Goal: Task Accomplishment & Management: Manage account settings

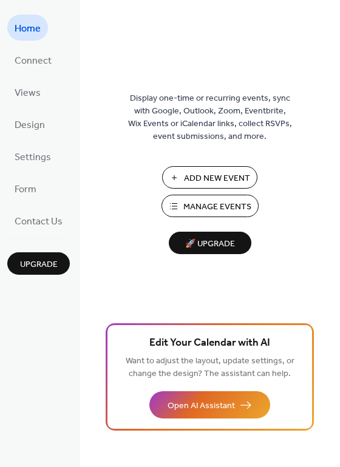
click at [209, 201] on span "Manage Events" at bounding box center [217, 207] width 68 height 13
click at [214, 201] on span "Manage Events" at bounding box center [217, 207] width 68 height 13
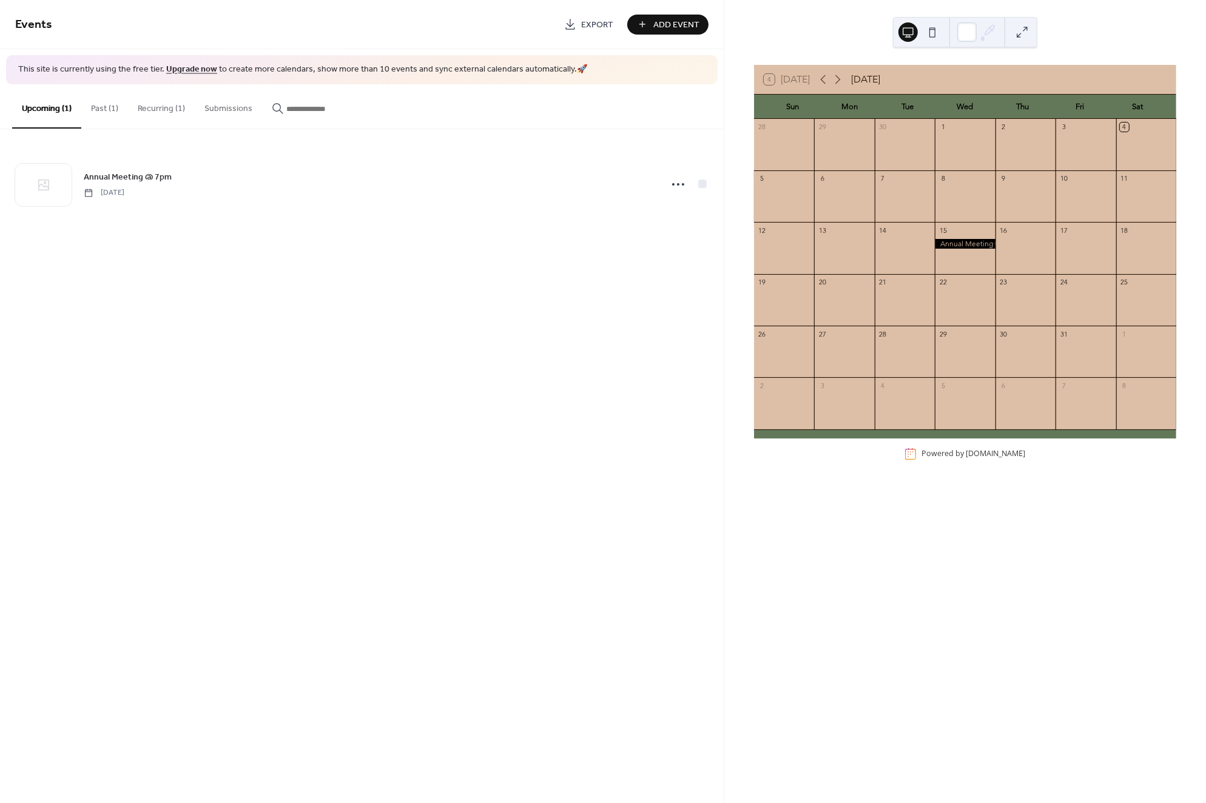
click at [144, 107] on button "Recurring (1)" at bounding box center [161, 105] width 67 height 43
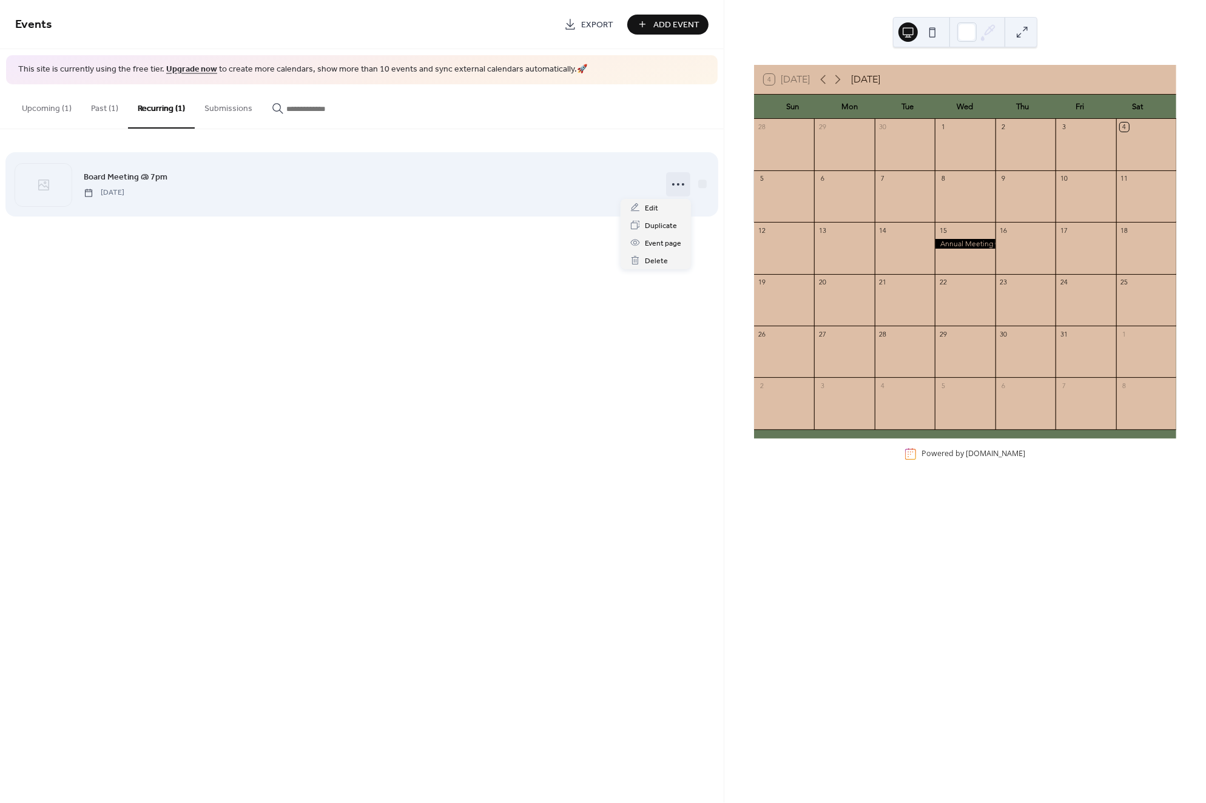
click at [675, 184] on icon at bounding box center [678, 184] width 19 height 19
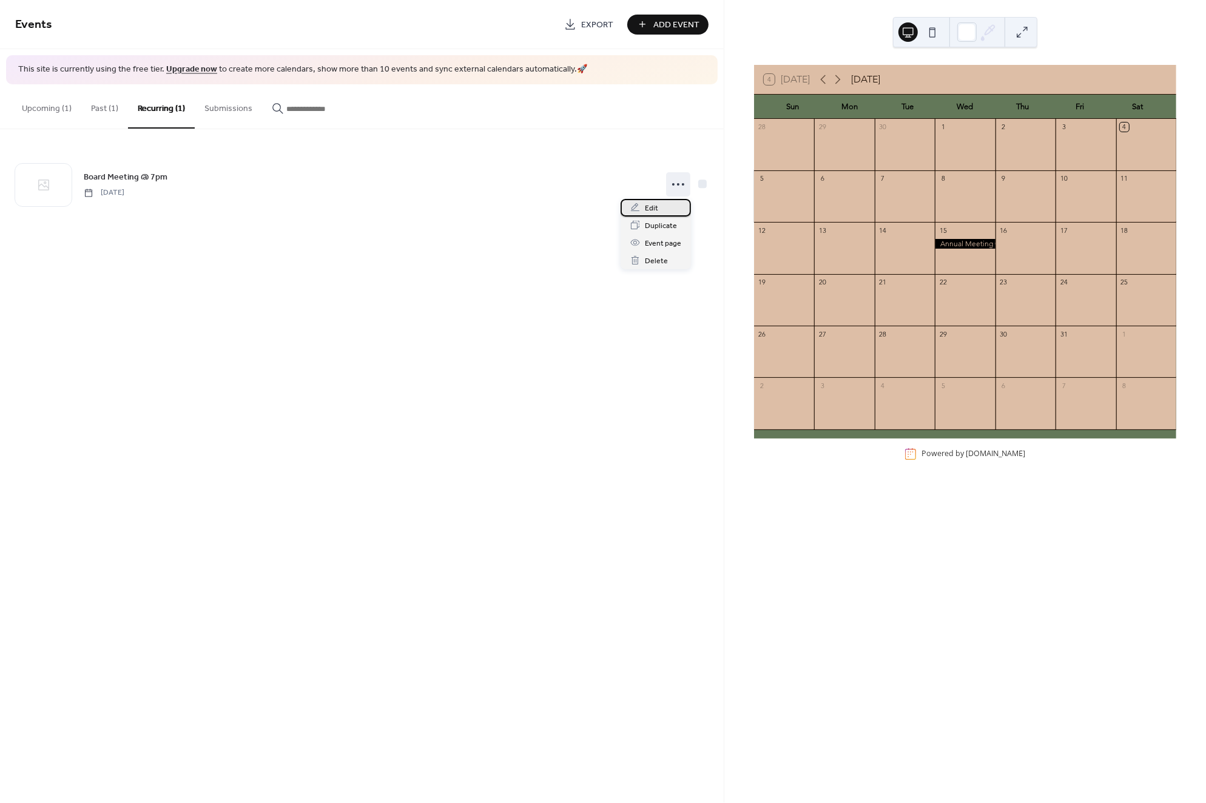
click at [661, 206] on div "Edit" at bounding box center [656, 208] width 70 height 18
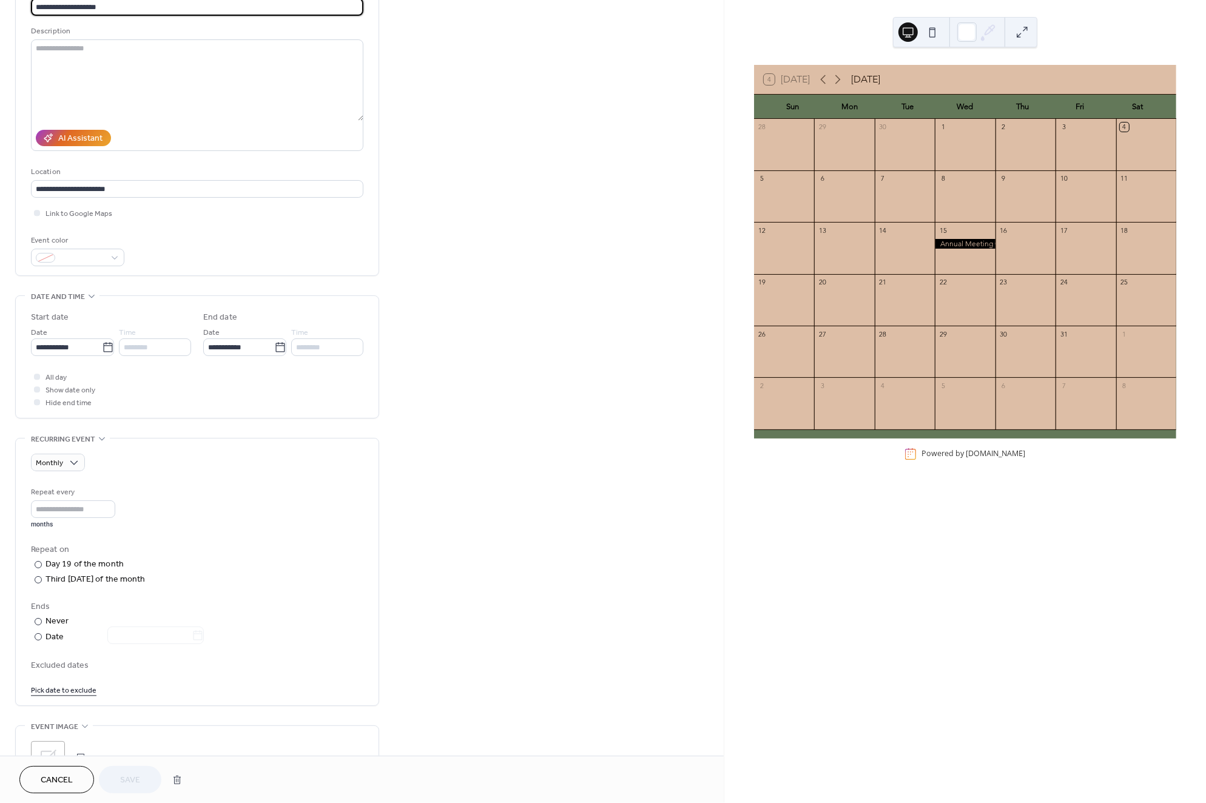
scroll to position [103, 0]
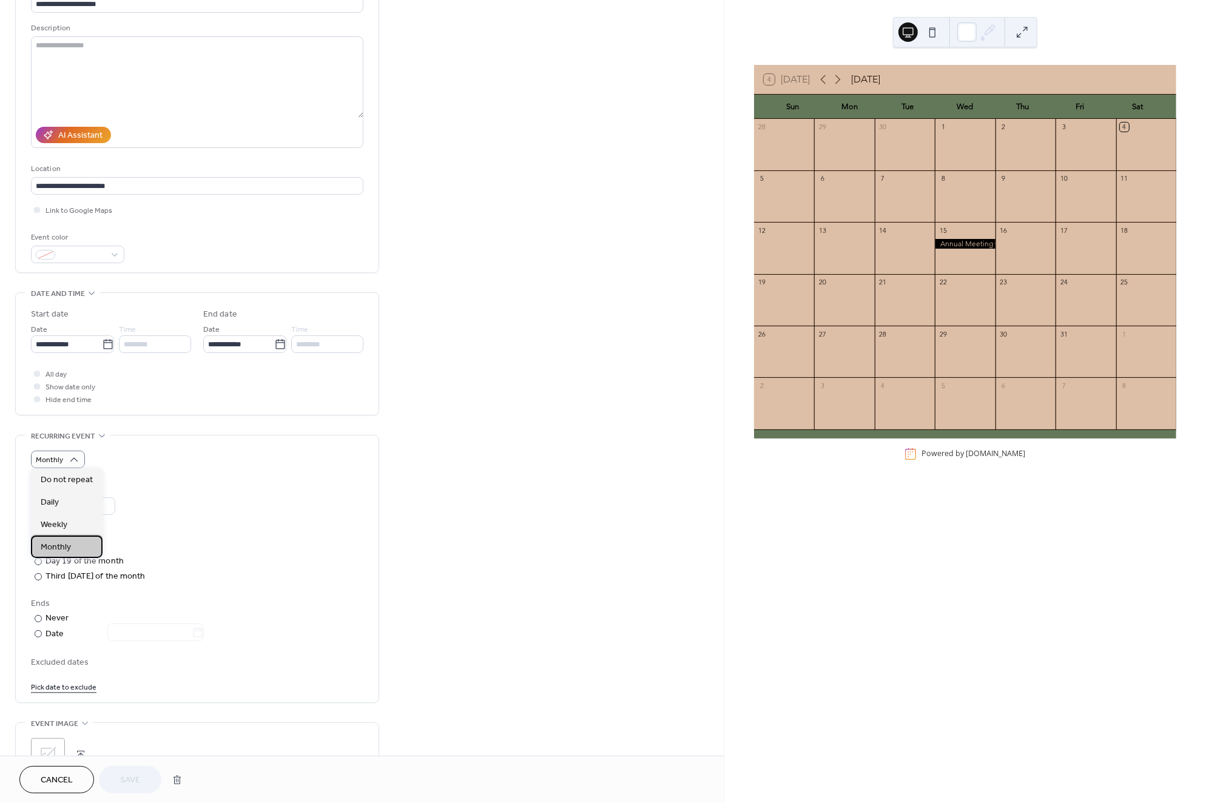
click at [72, 545] on div "Monthly" at bounding box center [67, 547] width 72 height 22
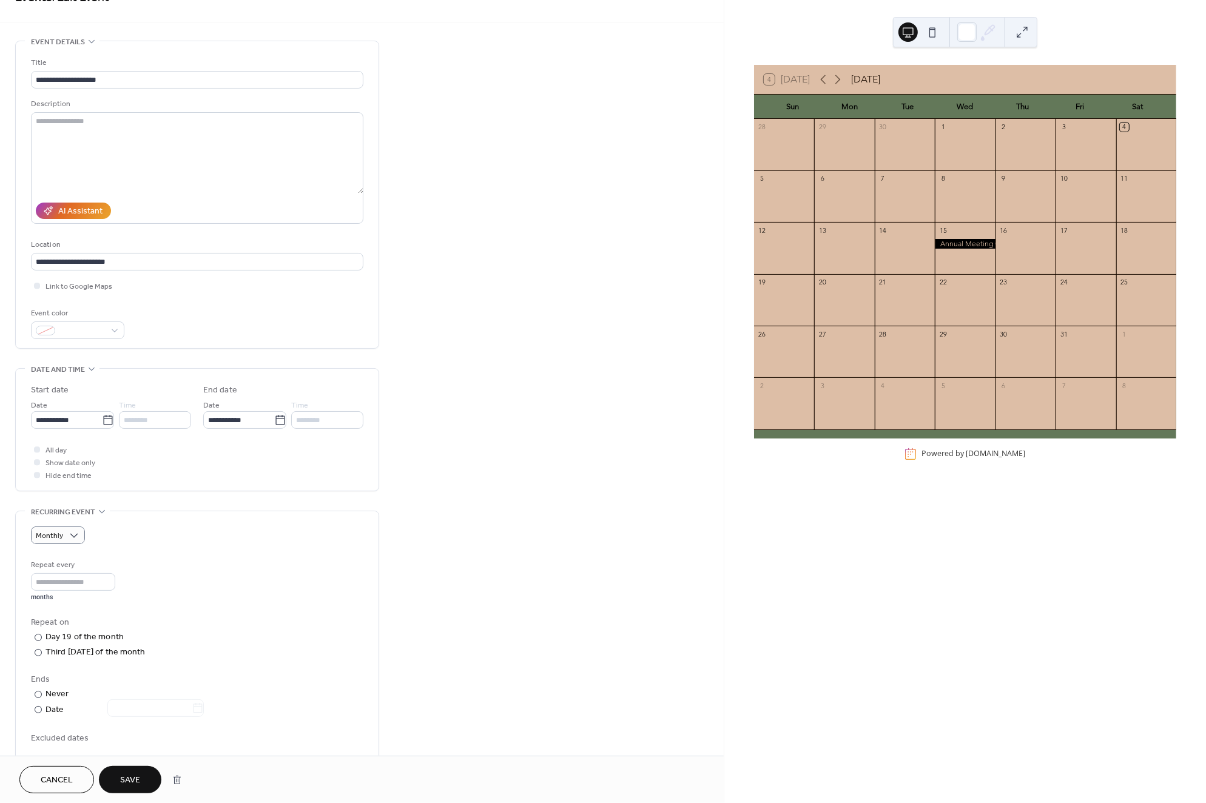
scroll to position [0, 0]
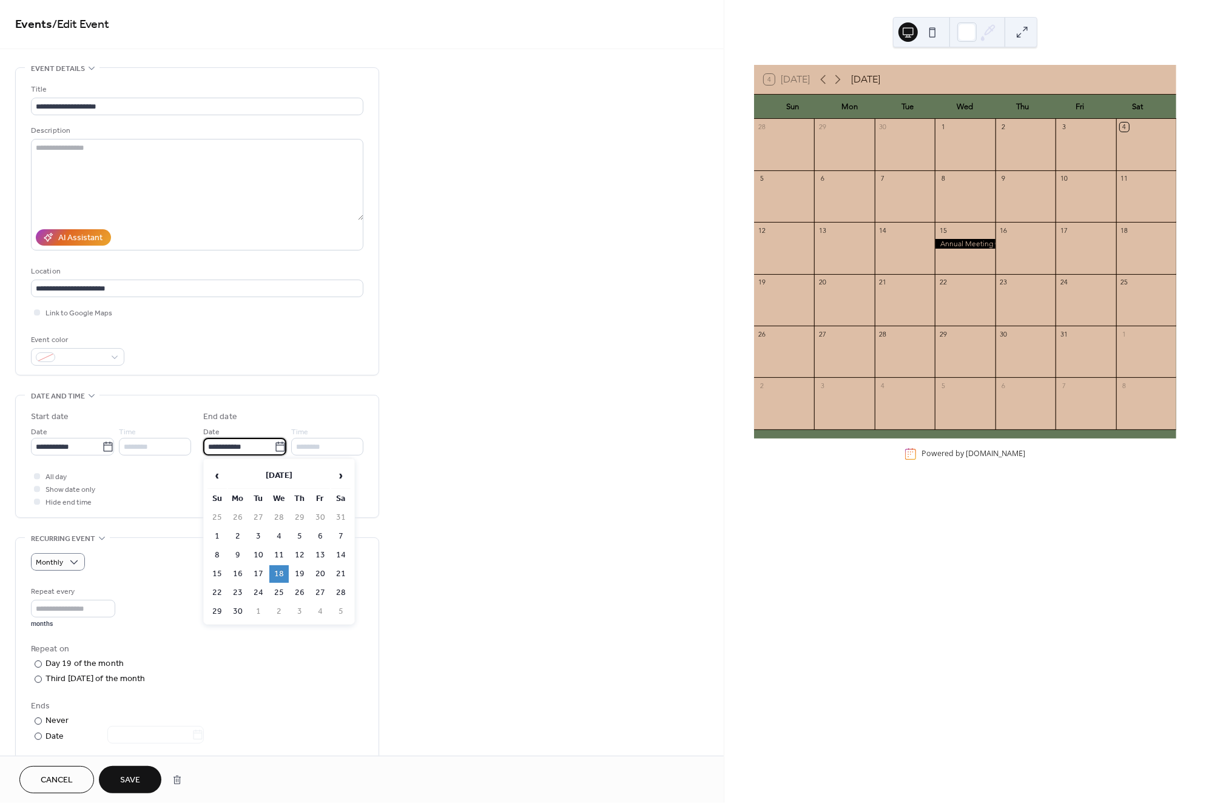
click at [260, 443] on input "**********" at bounding box center [238, 447] width 71 height 18
type input "*"
click at [274, 650] on div "Repeat on" at bounding box center [196, 649] width 330 height 13
type input "**********"
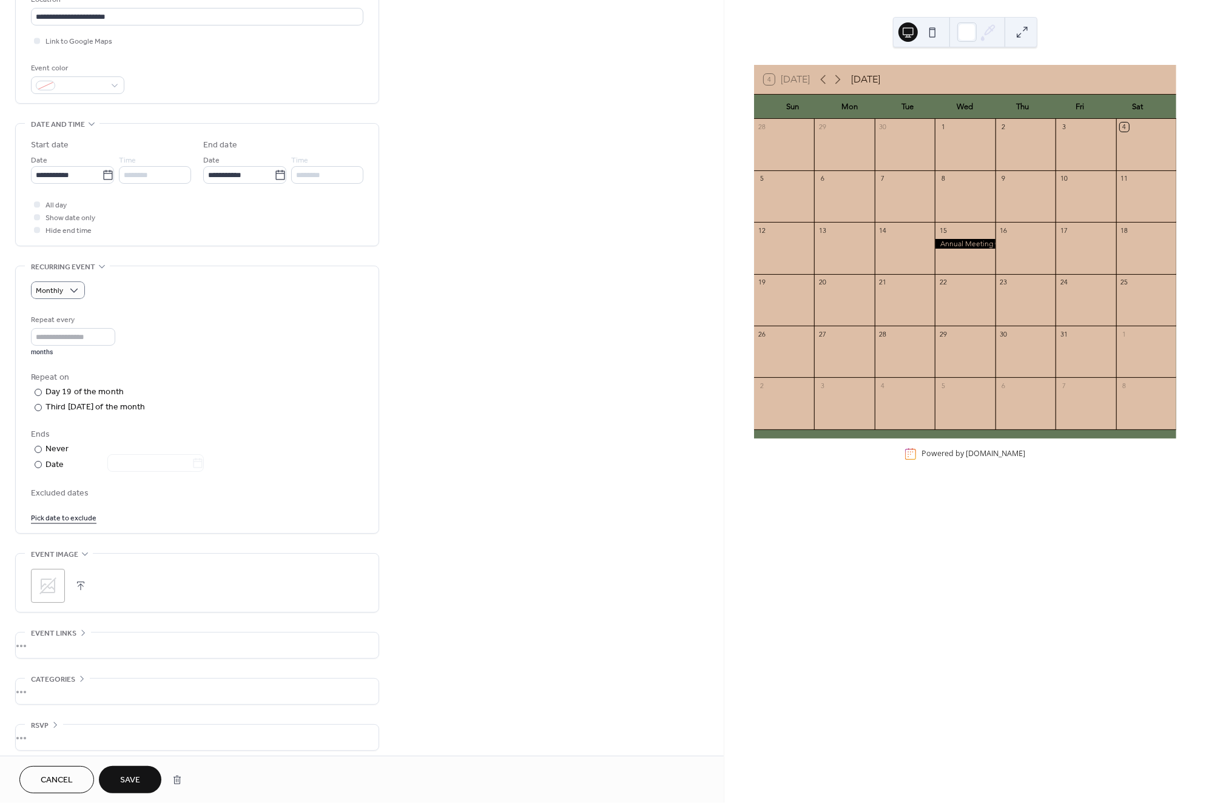
scroll to position [276, 0]
click at [138, 779] on span "Save" at bounding box center [130, 781] width 20 height 13
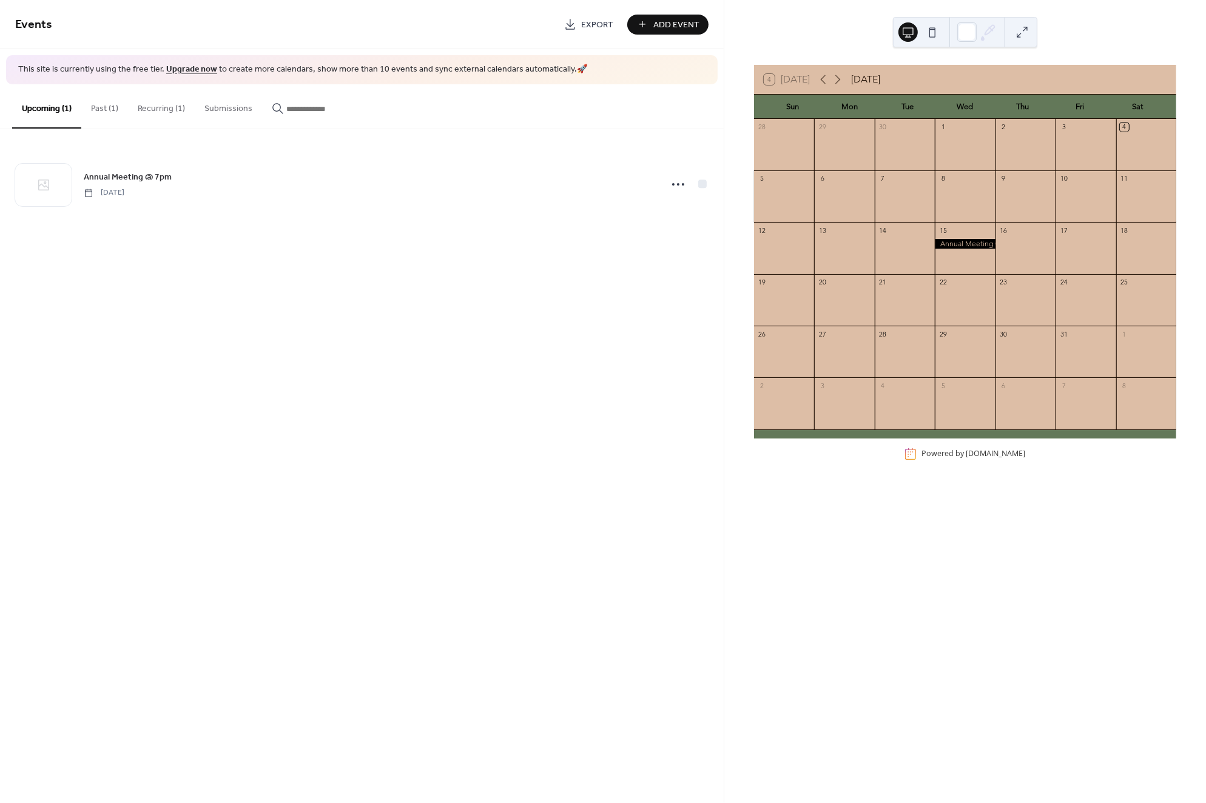
click at [96, 104] on button "Past (1)" at bounding box center [104, 105] width 47 height 43
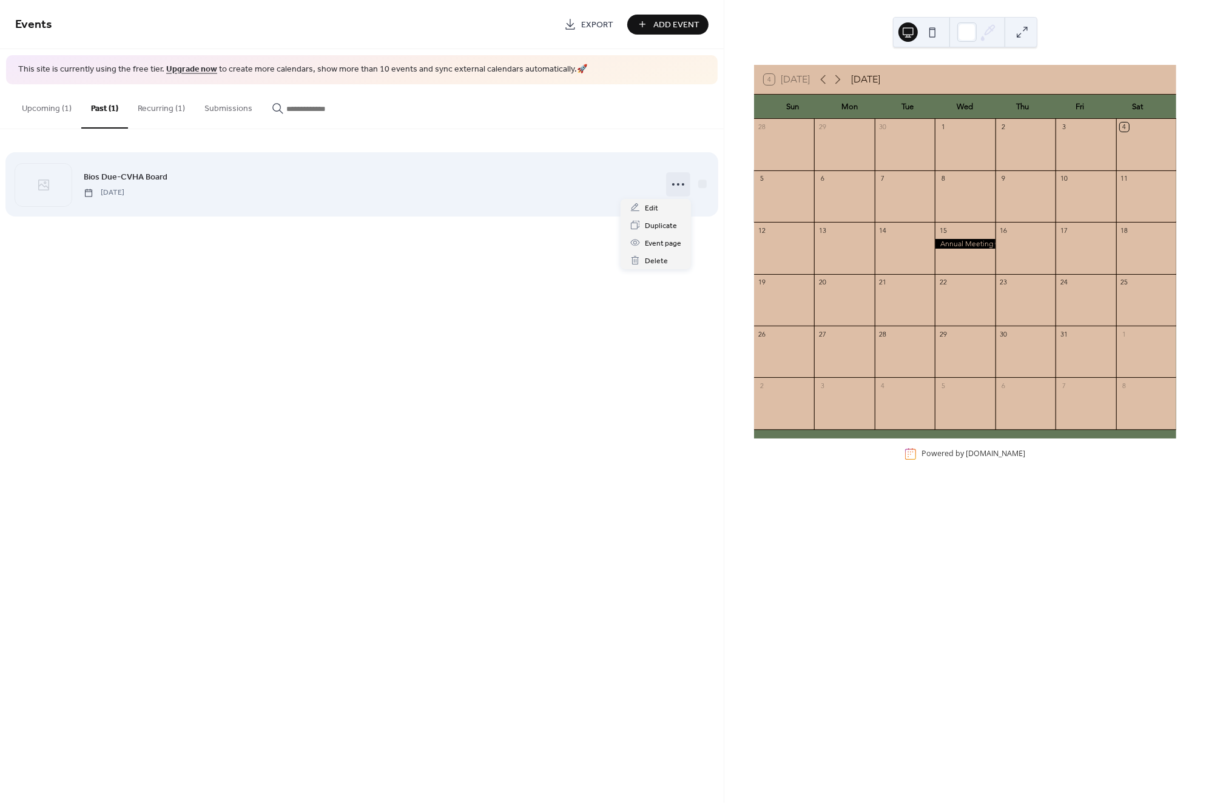
click at [674, 185] on icon at bounding box center [678, 184] width 19 height 19
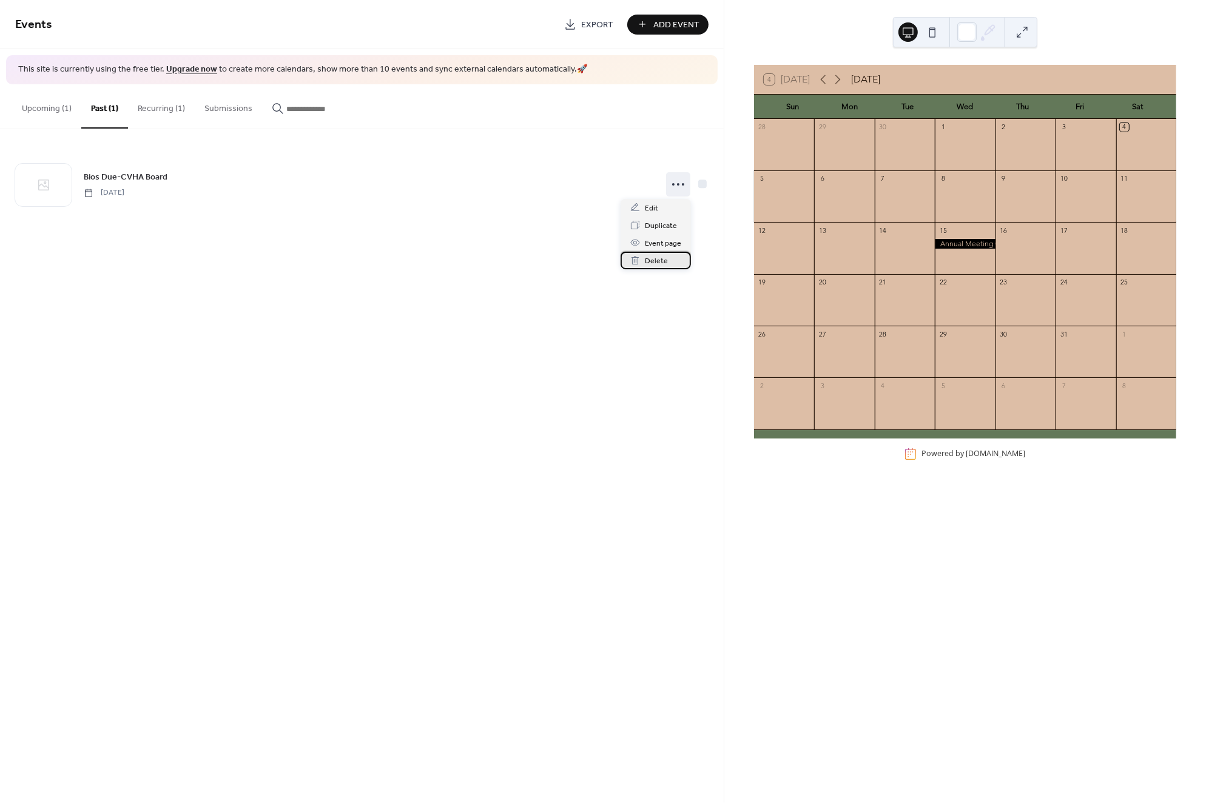
click at [661, 261] on span "Delete" at bounding box center [656, 261] width 23 height 13
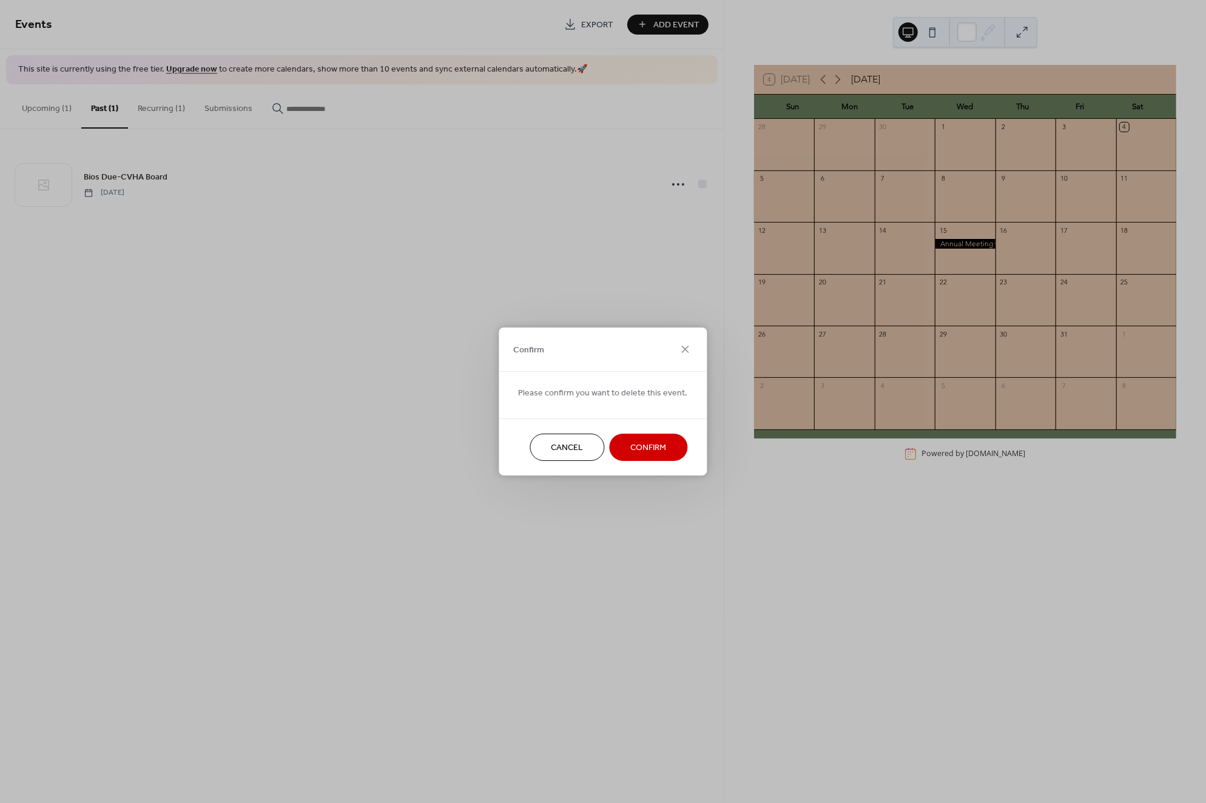
click at [657, 445] on span "Confirm" at bounding box center [649, 448] width 36 height 13
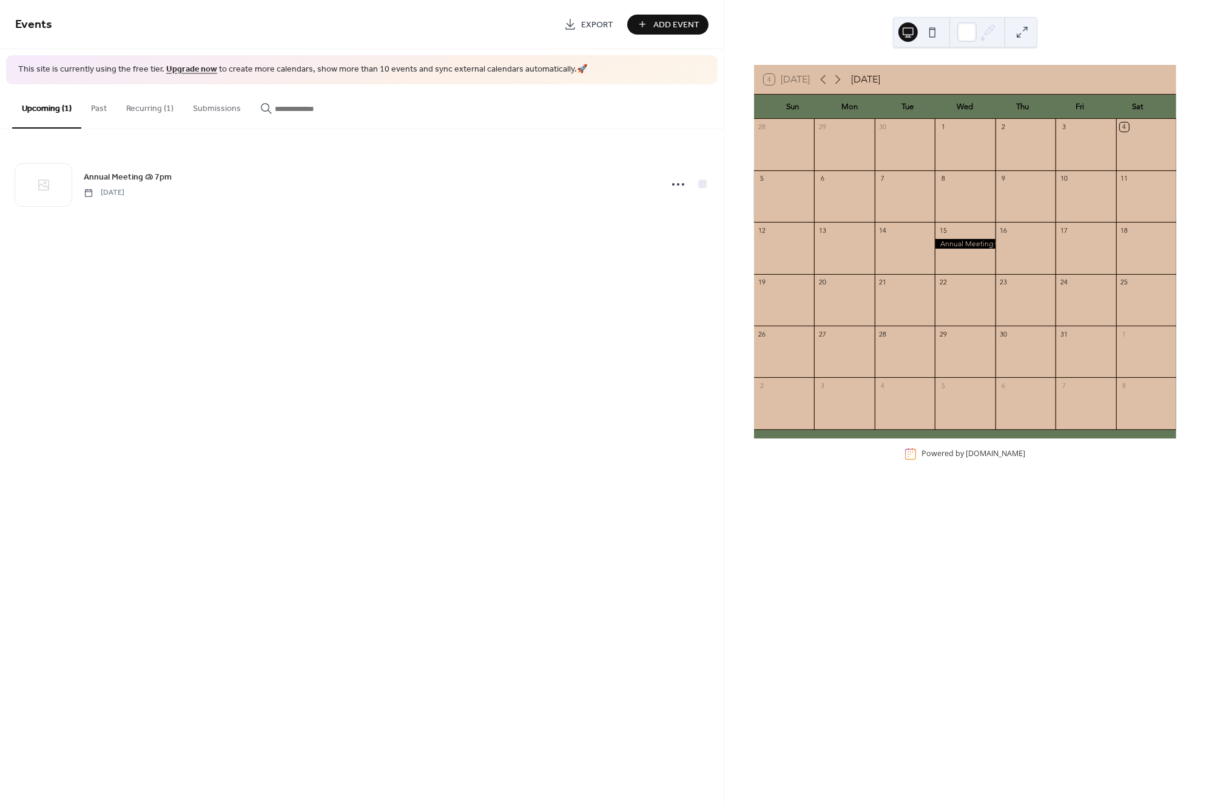
click at [140, 108] on button "Recurring (1)" at bounding box center [149, 105] width 67 height 43
click at [839, 75] on icon at bounding box center [838, 79] width 15 height 15
click at [839, 77] on icon at bounding box center [838, 79] width 15 height 15
click at [963, 243] on div at bounding box center [965, 244] width 60 height 10
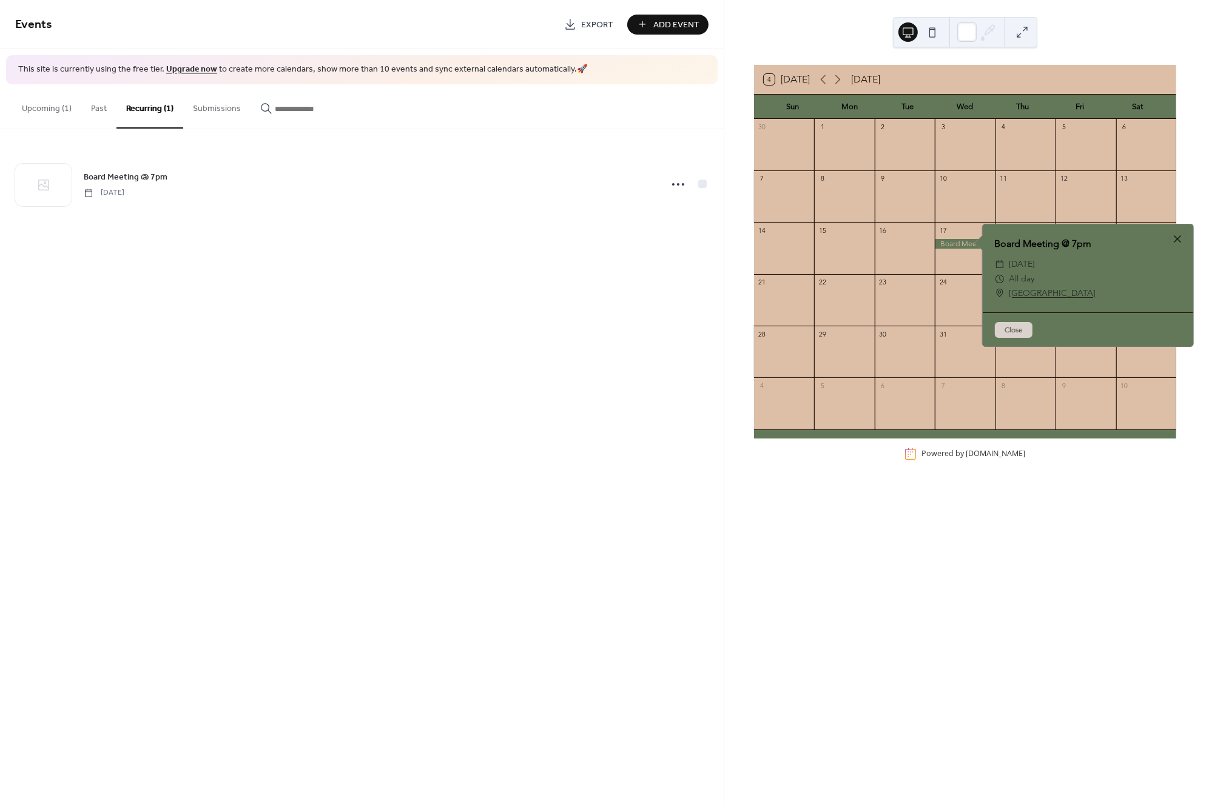
click at [948, 241] on div at bounding box center [965, 244] width 60 height 10
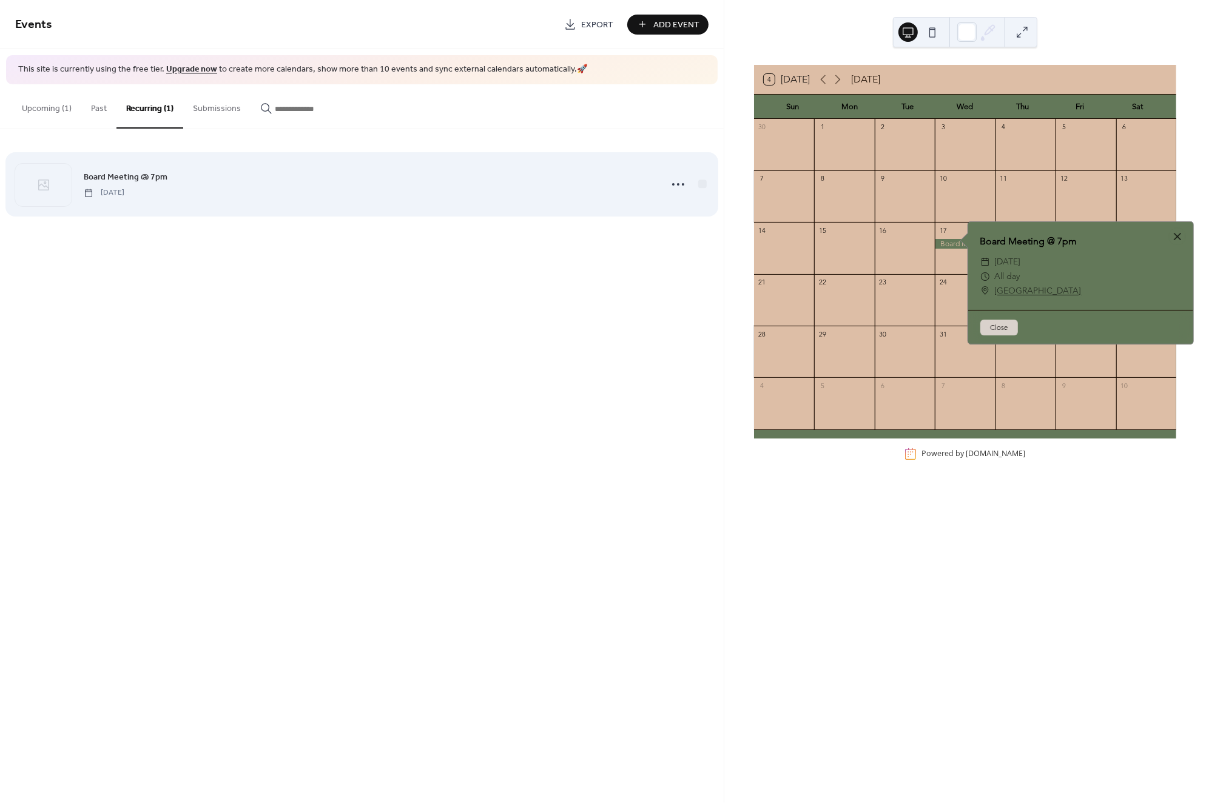
click at [305, 169] on div "Board Meeting @ 7pm [DATE]" at bounding box center [362, 184] width 694 height 74
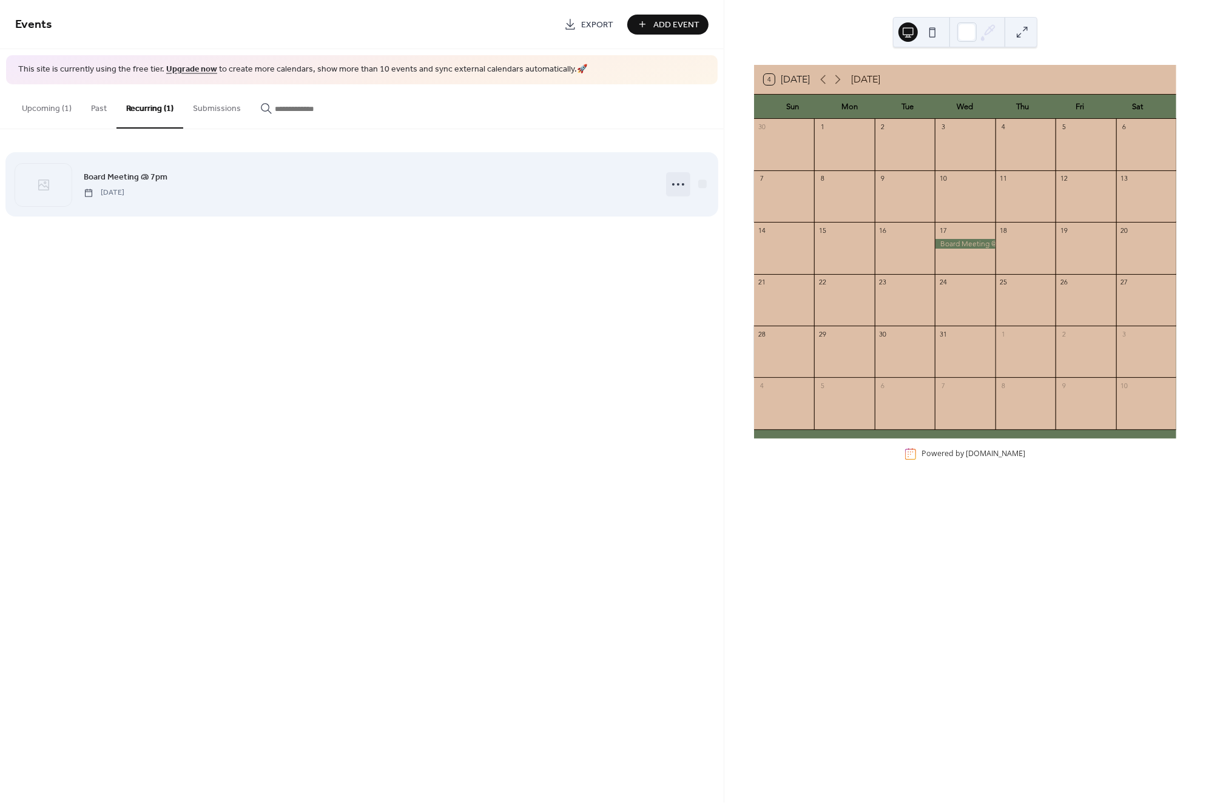
click at [679, 181] on icon at bounding box center [678, 184] width 19 height 19
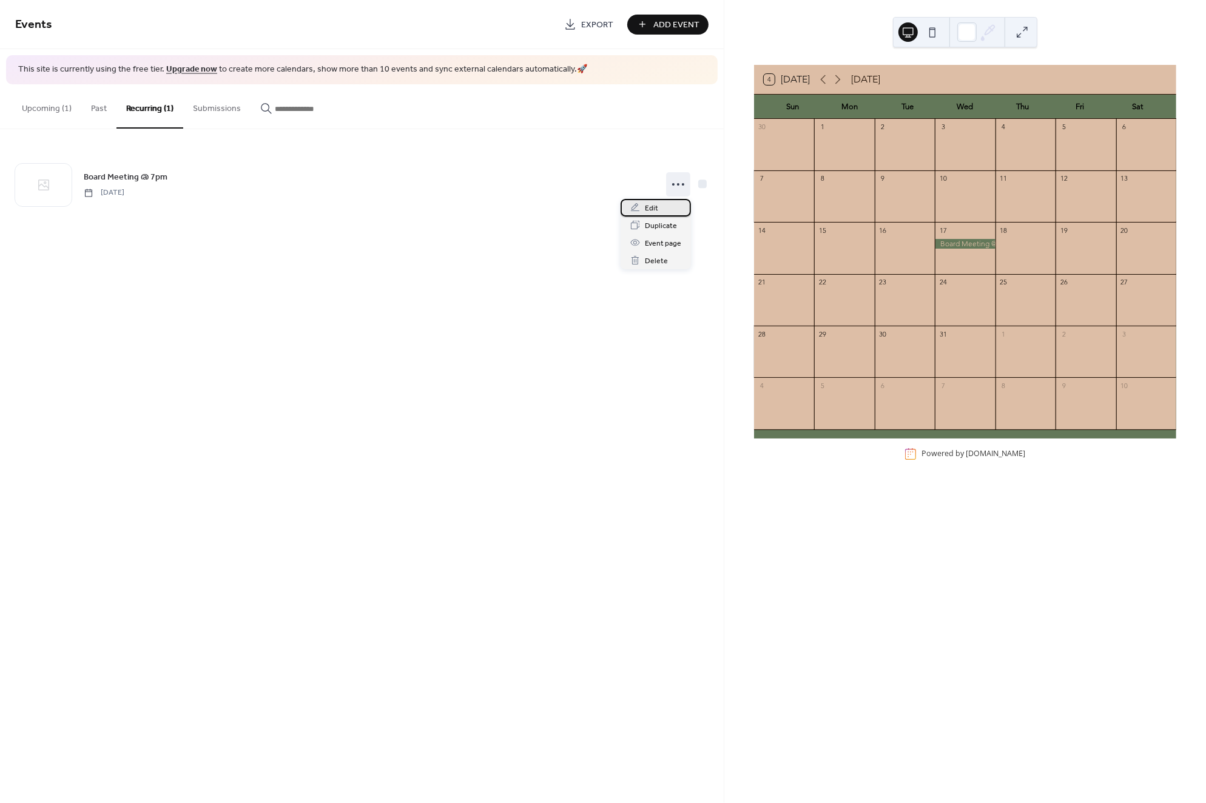
click at [642, 205] on div "Edit" at bounding box center [656, 208] width 70 height 18
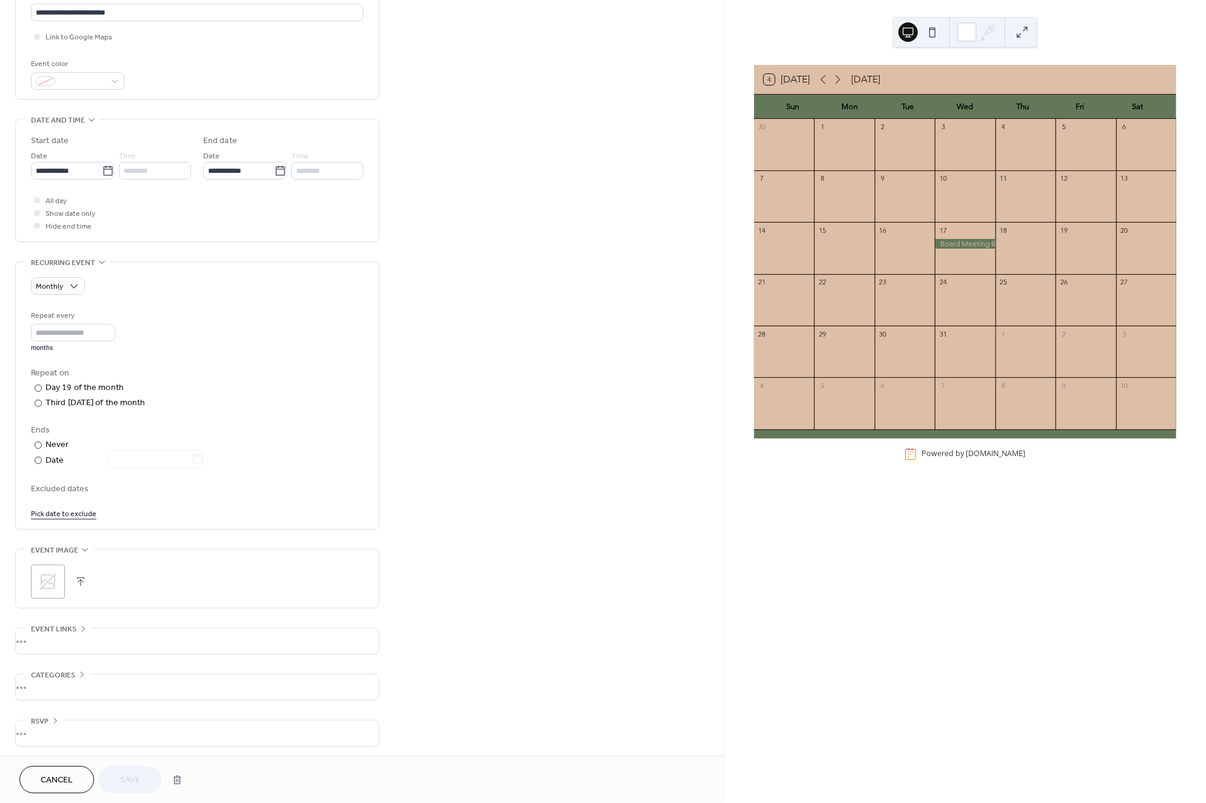
scroll to position [273, 0]
click at [55, 515] on link "Pick date to exclude" at bounding box center [64, 516] width 66 height 13
click at [166, 548] on span "›" at bounding box center [169, 545] width 18 height 24
click at [104, 622] on td "17" at bounding box center [106, 625] width 19 height 18
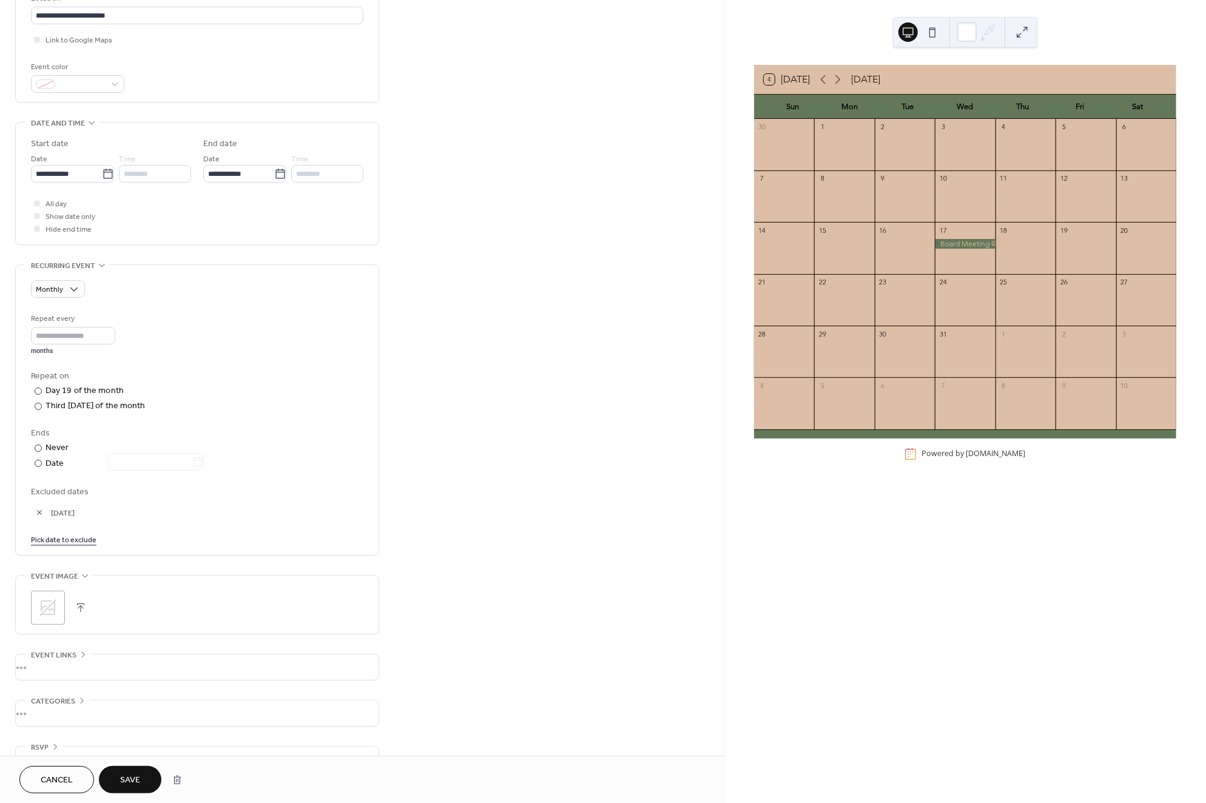
click at [127, 775] on span "Save" at bounding box center [130, 781] width 20 height 13
